Goal: Task Accomplishment & Management: Complete application form

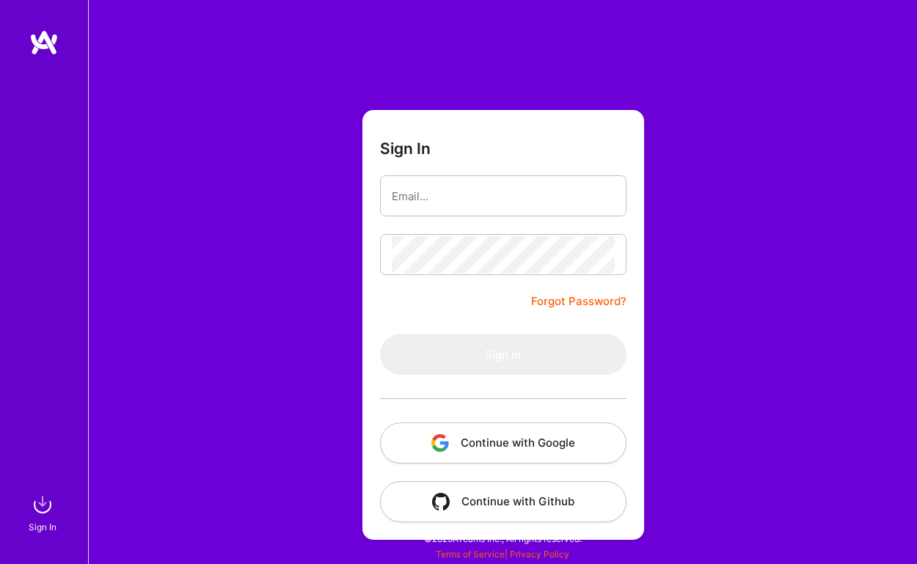
click at [521, 447] on button "Continue with Google" at bounding box center [503, 442] width 246 height 41
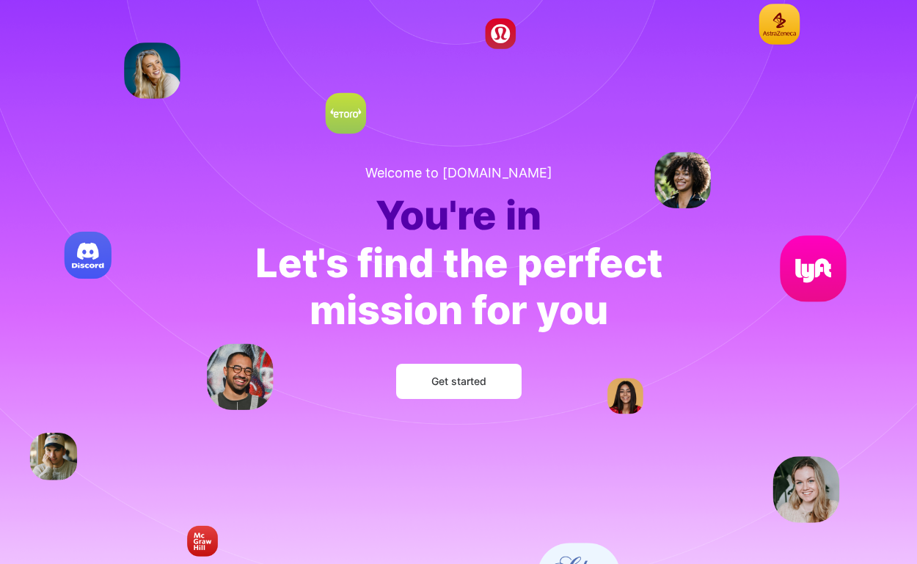
click at [464, 381] on span "Get started" at bounding box center [458, 381] width 55 height 15
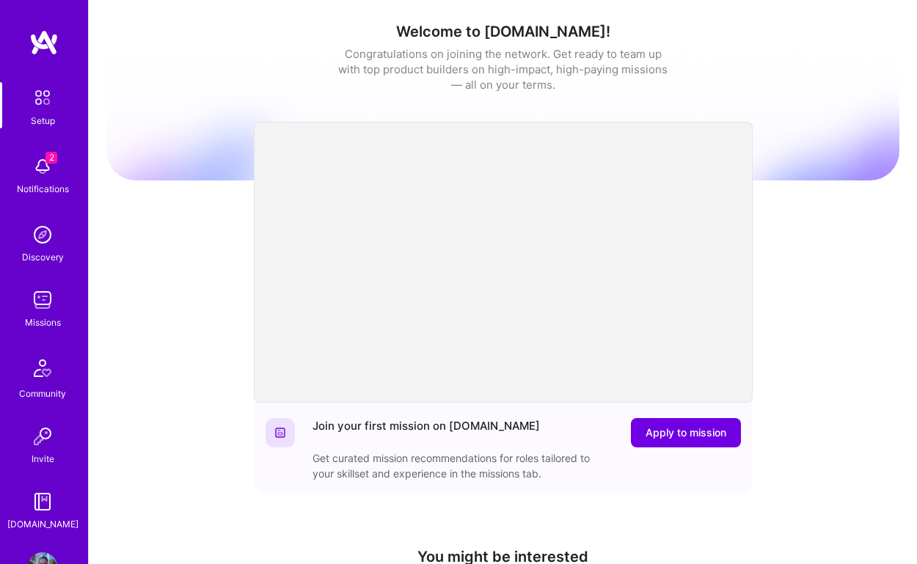
scroll to position [47, 0]
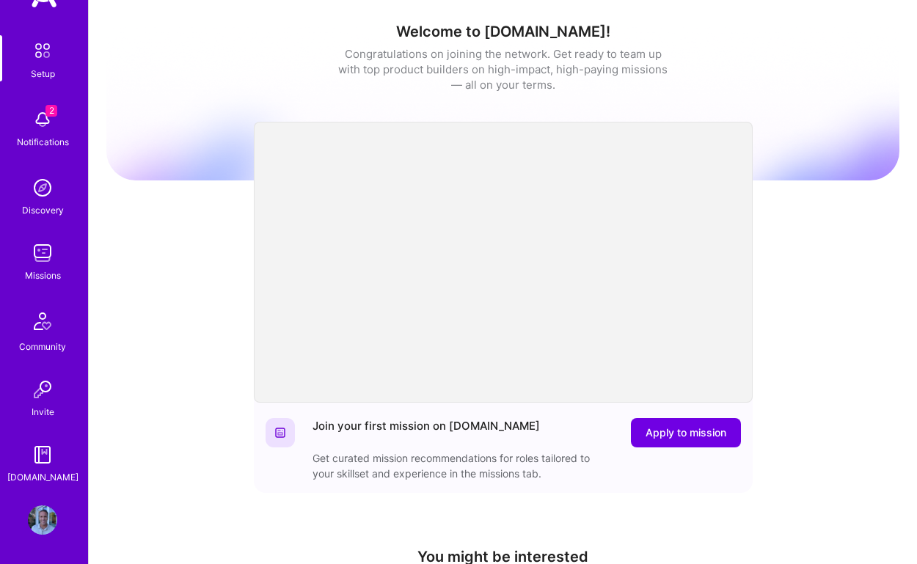
click at [47, 523] on img at bounding box center [42, 519] width 29 height 29
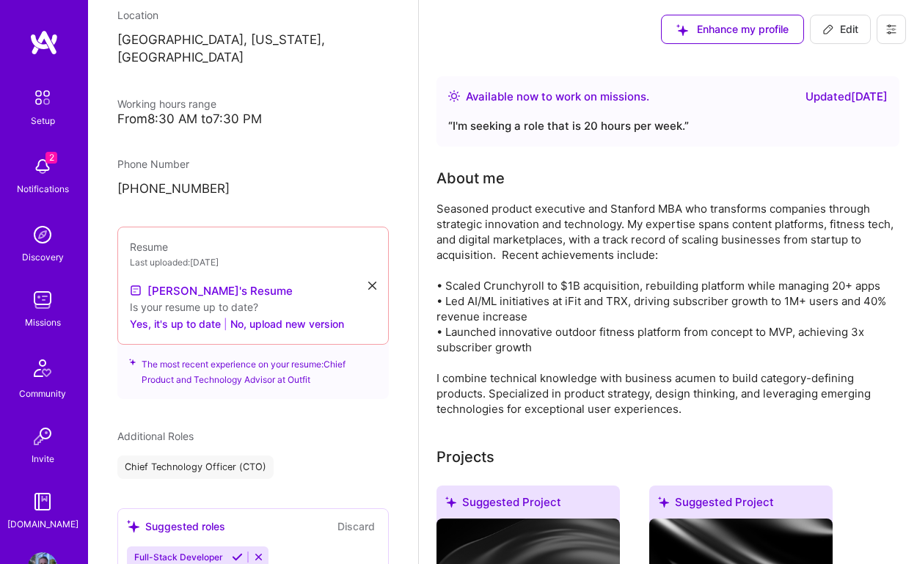
click at [45, 236] on img at bounding box center [42, 234] width 29 height 29
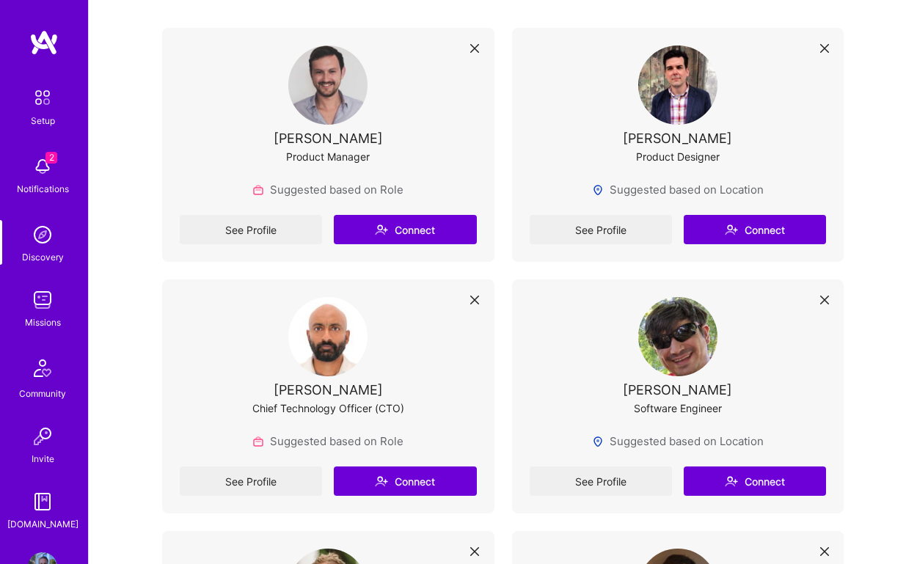
scroll to position [309, 0]
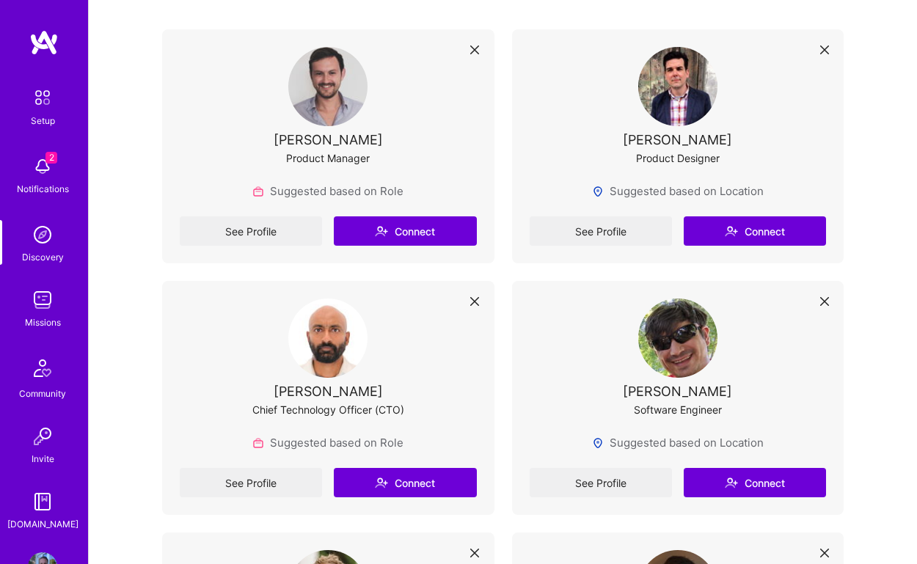
click at [51, 314] on img at bounding box center [42, 299] width 29 height 29
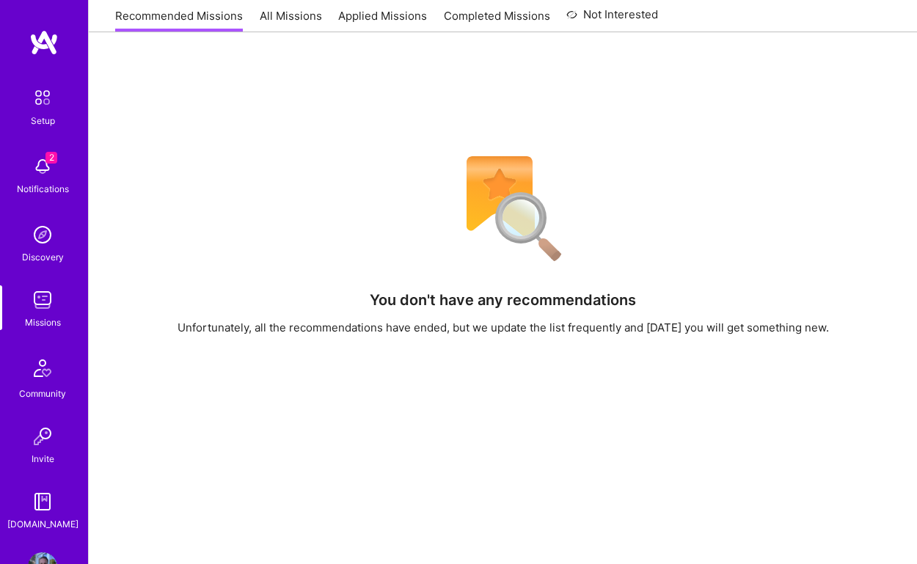
scroll to position [191, 0]
click at [41, 370] on img at bounding box center [42, 367] width 35 height 35
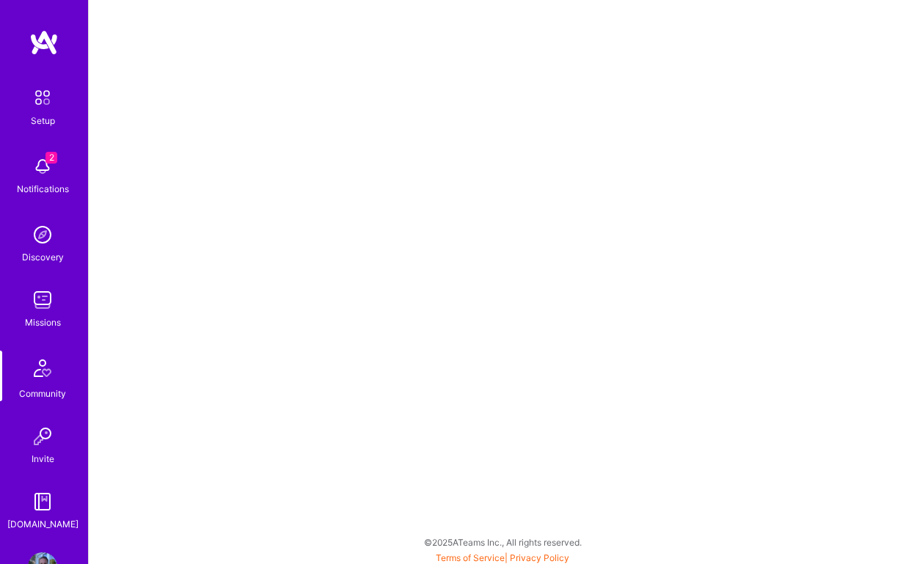
click at [38, 164] on img at bounding box center [42, 166] width 29 height 29
click at [47, 175] on div "Setup 2 Notifications Discovery Missions Community Invite [DOMAIN_NAME]" at bounding box center [44, 306] width 88 height 449
click at [45, 169] on img at bounding box center [42, 166] width 29 height 29
click at [40, 97] on img at bounding box center [42, 97] width 31 height 31
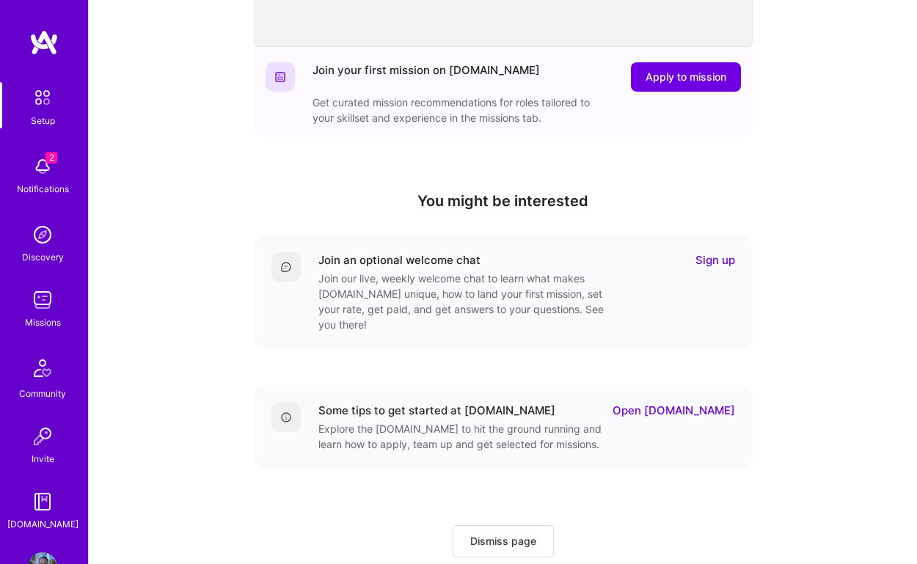
scroll to position [386, 0]
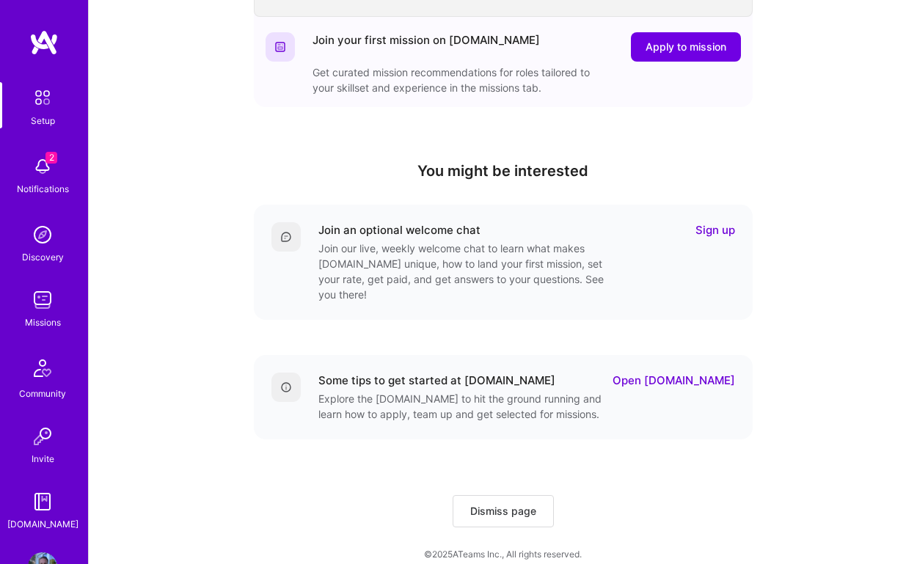
click at [45, 176] on img at bounding box center [42, 166] width 29 height 29
click at [43, 247] on img at bounding box center [42, 234] width 29 height 29
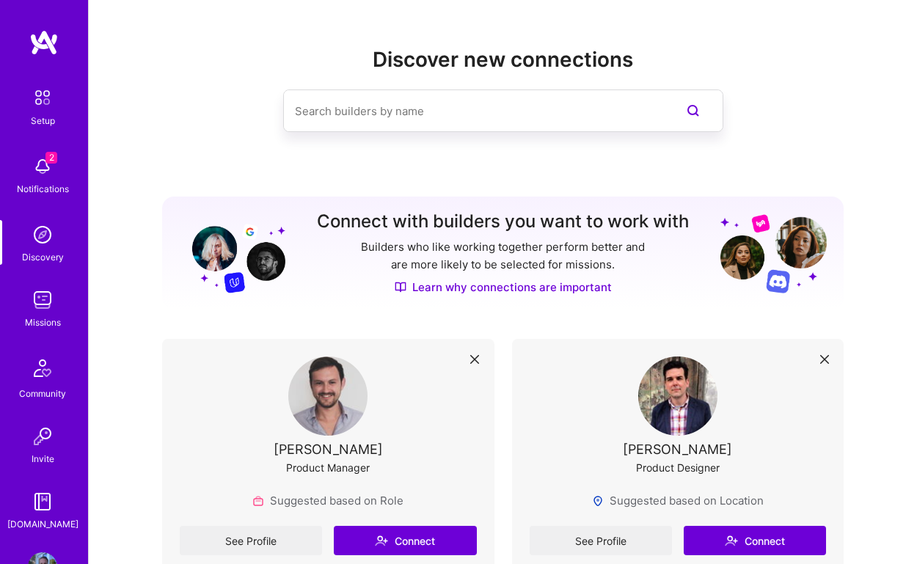
click at [45, 307] on img at bounding box center [42, 299] width 29 height 29
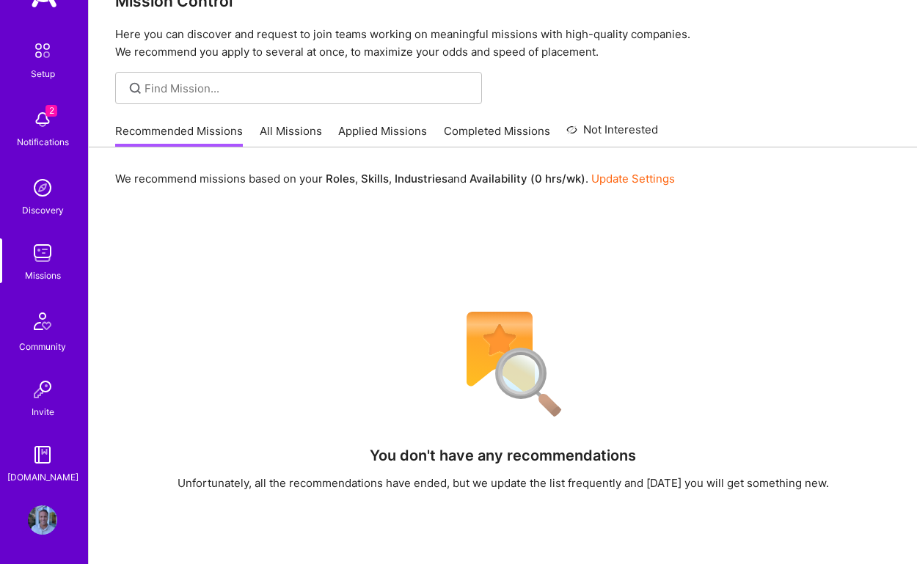
scroll to position [38, 0]
click at [44, 461] on img at bounding box center [42, 454] width 29 height 29
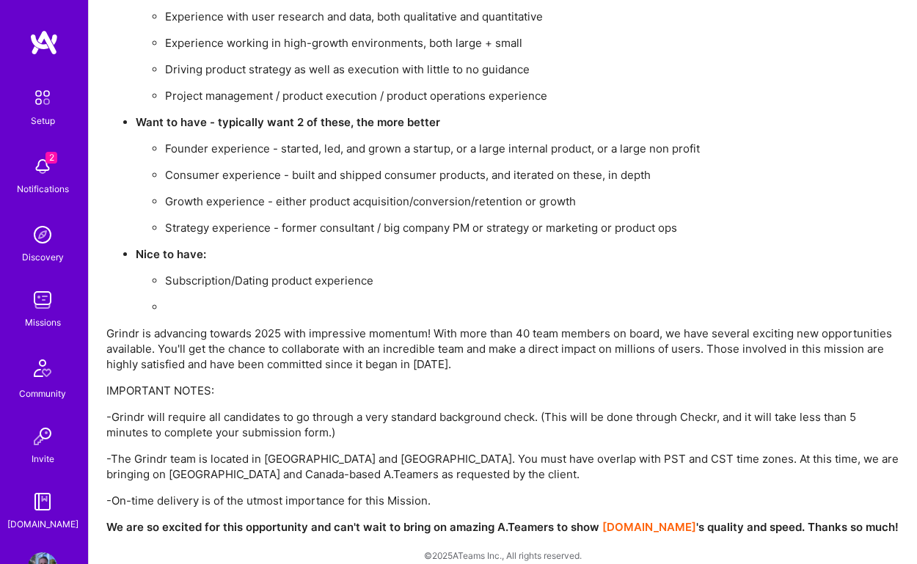
scroll to position [5314, 0]
click at [625, 199] on ul "Founder experience - started, led, and grown a startup, or a large internal pro…" at bounding box center [517, 186] width 763 height 95
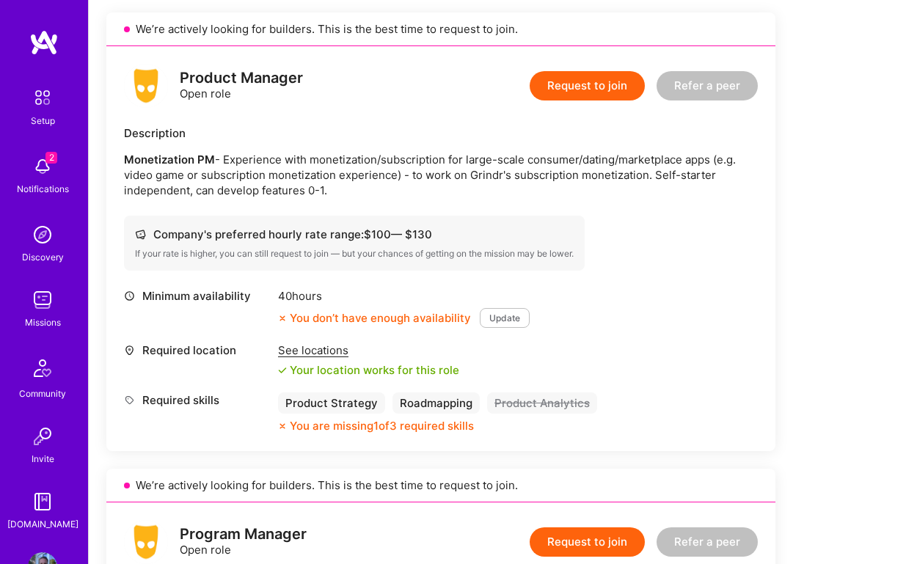
scroll to position [340, 0]
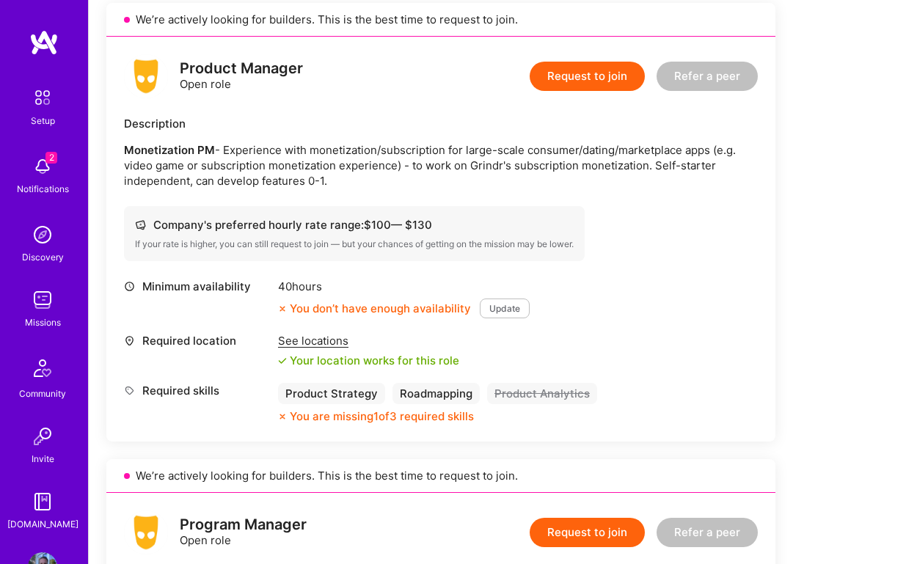
click at [595, 80] on button "Request to join" at bounding box center [586, 76] width 115 height 29
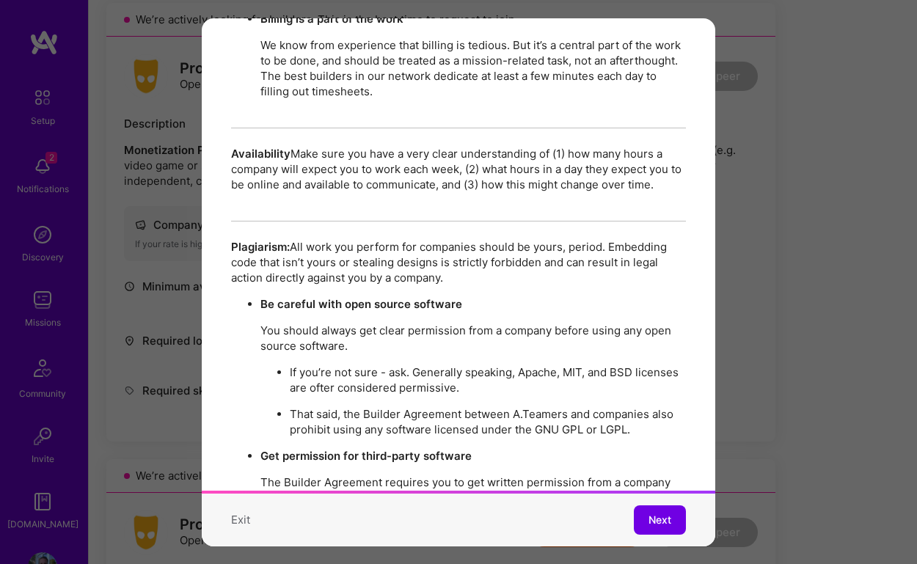
scroll to position [2599, 0]
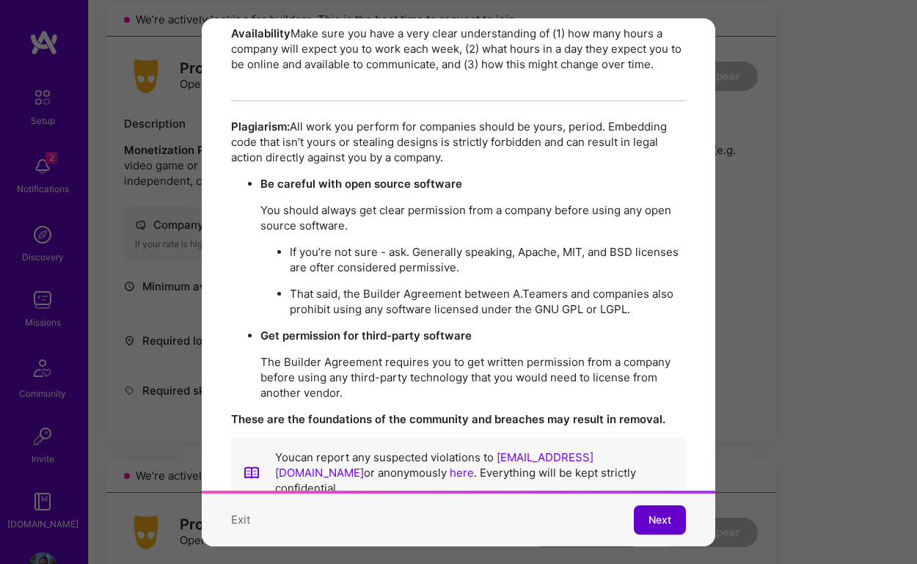
click at [662, 516] on span "Next" at bounding box center [659, 520] width 23 height 15
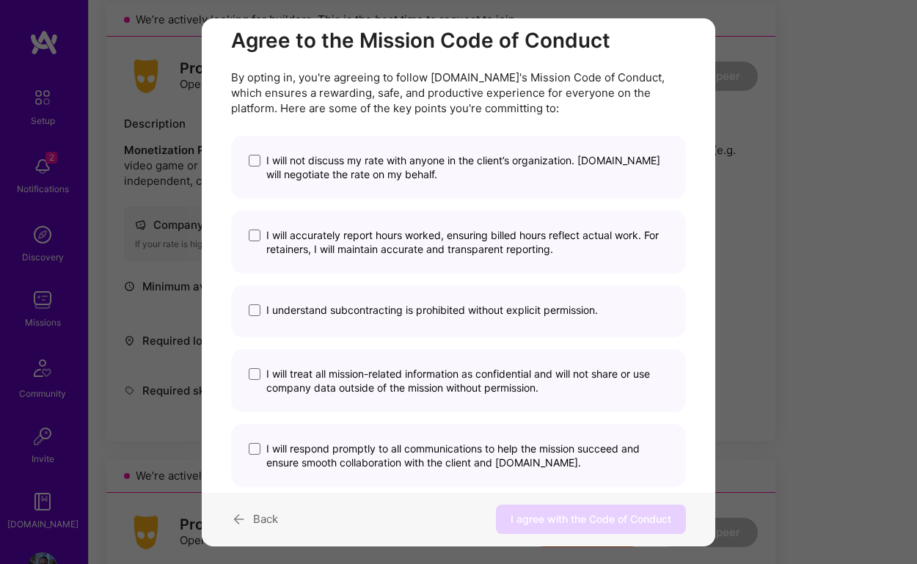
scroll to position [74, 0]
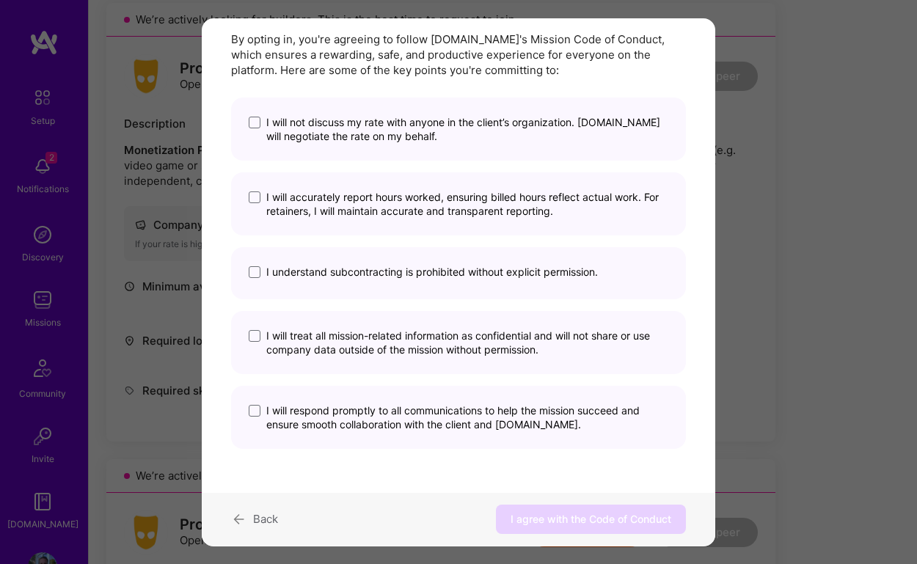
click at [237, 525] on icon "modal" at bounding box center [239, 520] width 16 height 20
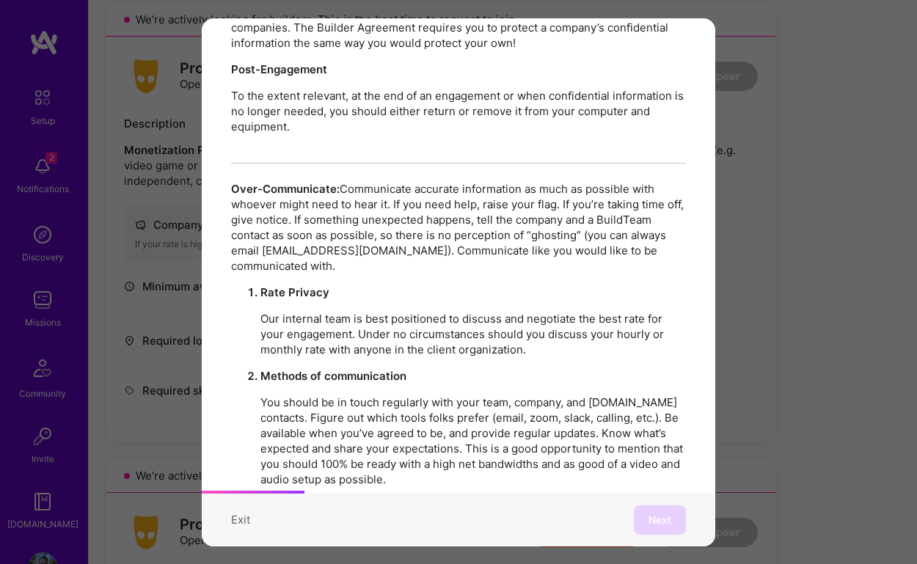
scroll to position [504, 0]
